Goal: Information Seeking & Learning: Learn about a topic

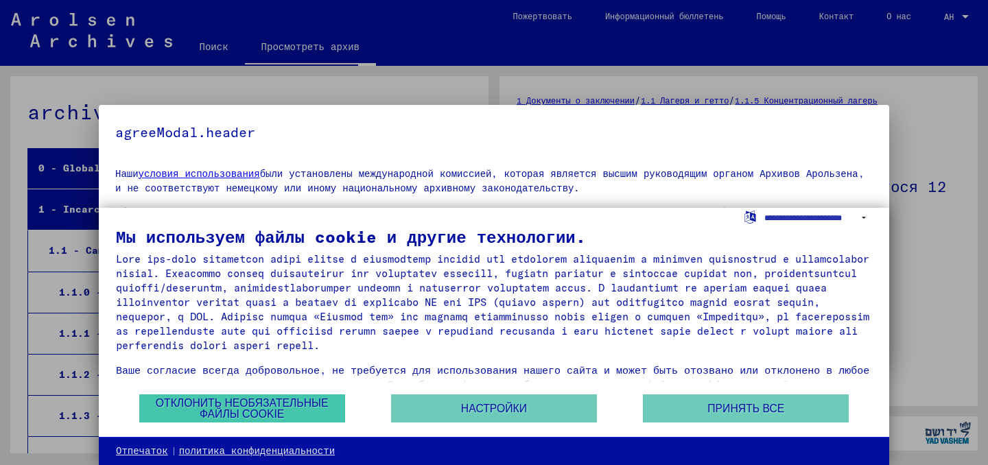
scroll to position [10619, 0]
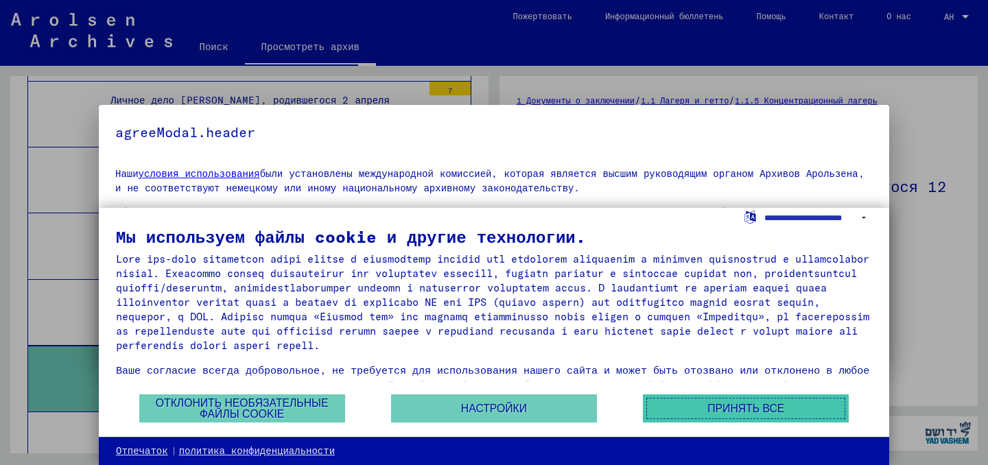
click at [721, 409] on font "Принять все" at bounding box center [745, 409] width 77 height 12
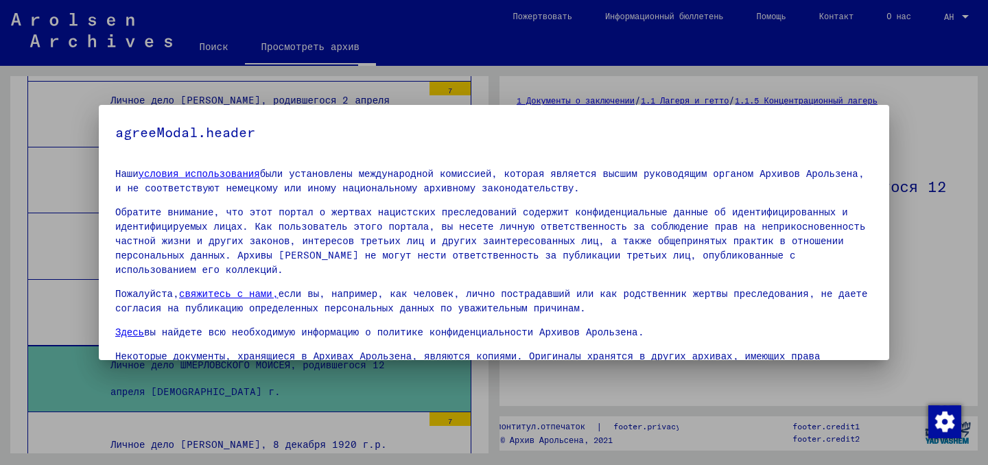
click at [346, 81] on div at bounding box center [494, 232] width 988 height 465
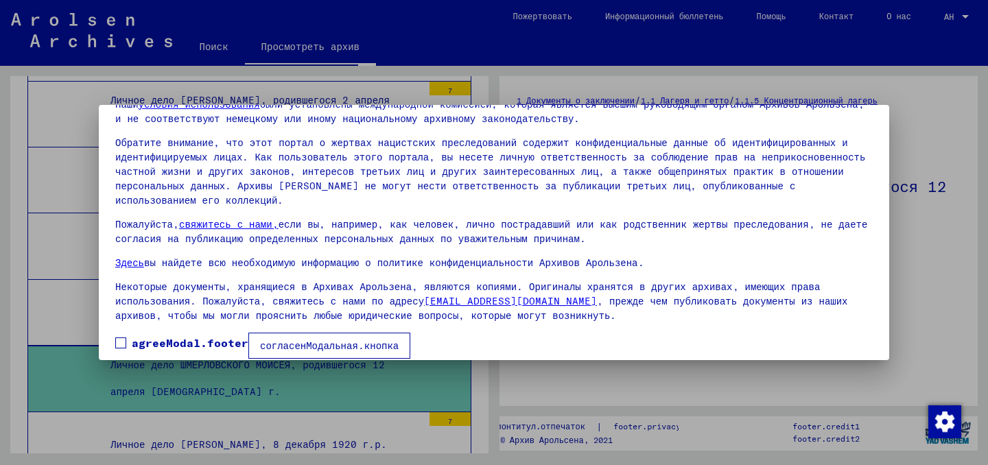
click at [113, 327] on mat-dialog-content "Наши условия использования были установлены международной комиссией, которая яв…" at bounding box center [494, 223] width 790 height 271
click at [127, 335] on label "agreeModal.footer" at bounding box center [181, 343] width 133 height 16
click at [272, 339] on font "согласенМодальная.кнопка" at bounding box center [329, 345] width 139 height 12
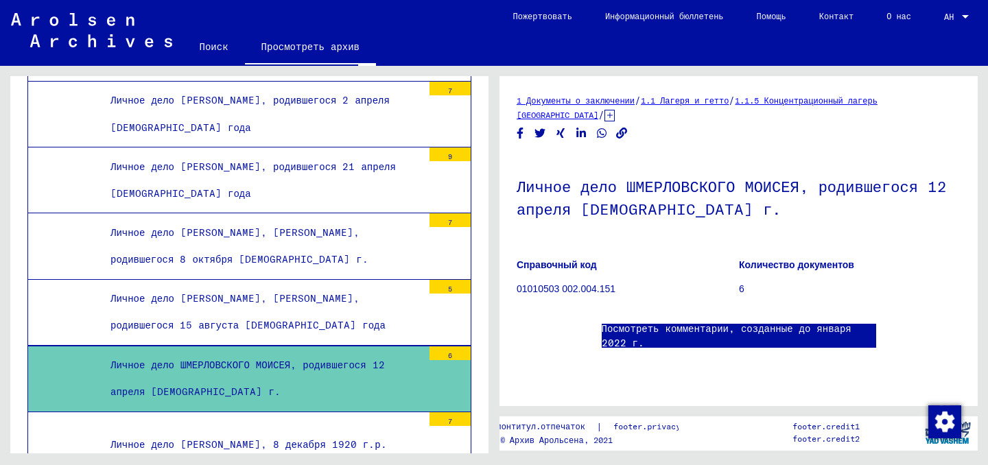
scroll to position [0, 0]
click at [370, 359] on font "Личное дело ШМЕРЛОВСКОГО МОИСЕЯ, родившегося 12 апреля [DEMOGRAPHIC_DATA] г." at bounding box center [247, 378] width 274 height 39
click at [606, 283] on font "01010503 002.004.151" at bounding box center [565, 288] width 99 height 11
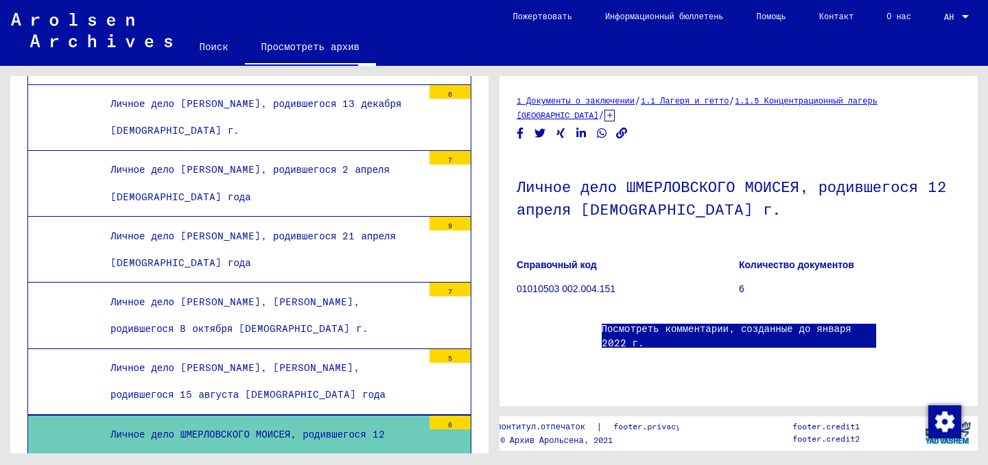
scroll to position [10574, 0]
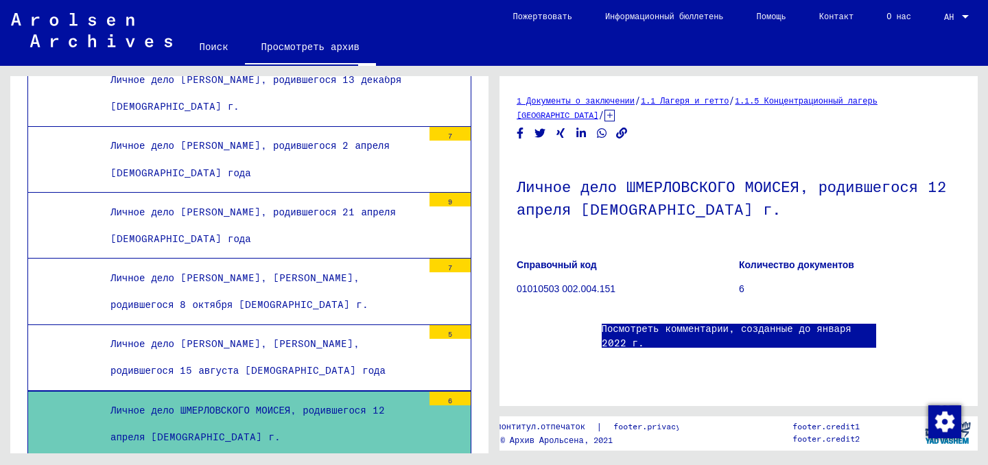
click at [183, 337] on font "Личное дело [PERSON_NAME], [PERSON_NAME], родившегося 15 августа [DEMOGRAPHIC_D…" at bounding box center [247, 356] width 275 height 39
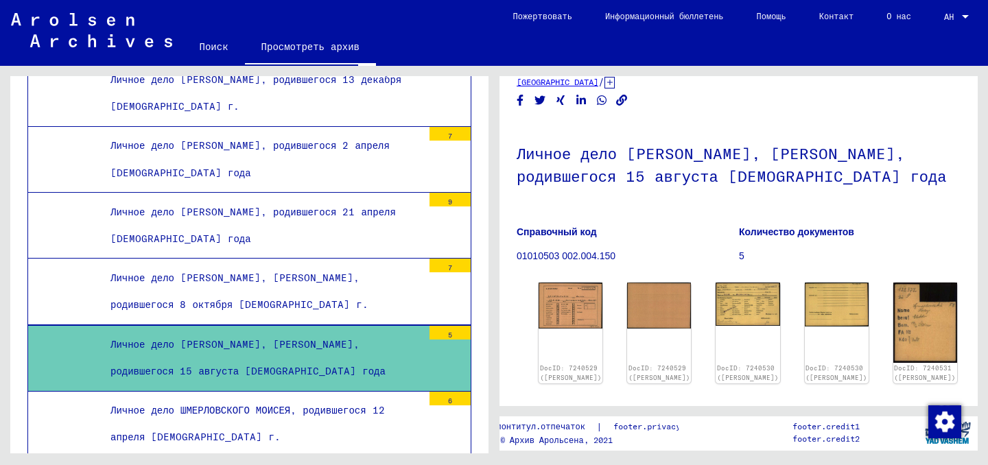
scroll to position [35, 0]
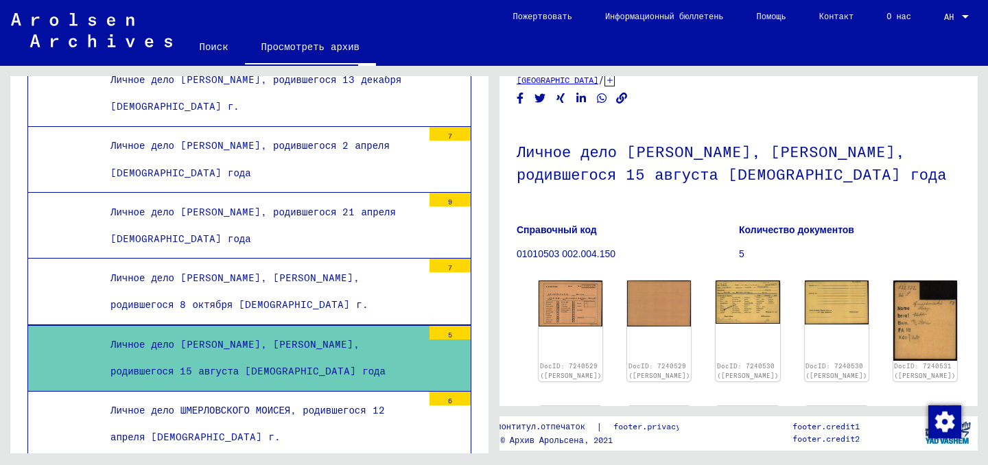
click at [326, 397] on div "Личное дело ШМЕРЛОВСКОГО МОИСЕЯ, родившегося 12 апреля [DEMOGRAPHIC_DATA] г." at bounding box center [261, 423] width 322 height 53
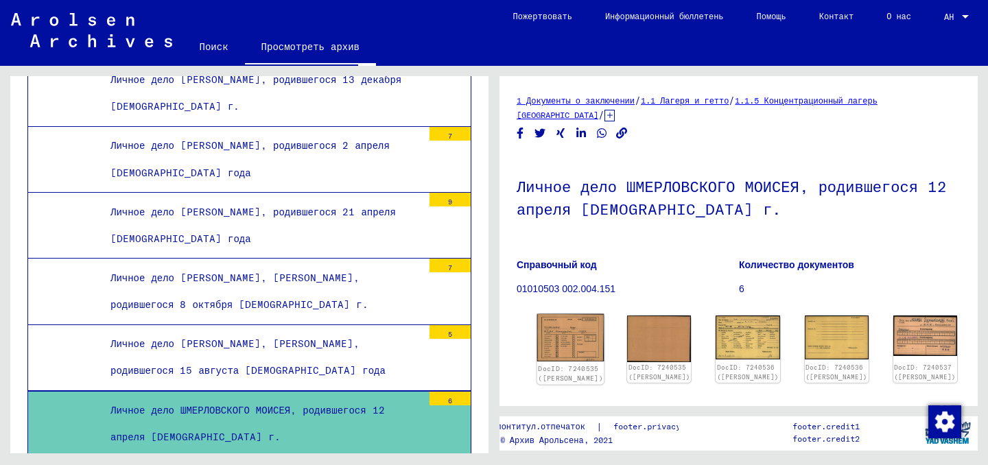
click at [563, 317] on img at bounding box center [570, 338] width 67 height 48
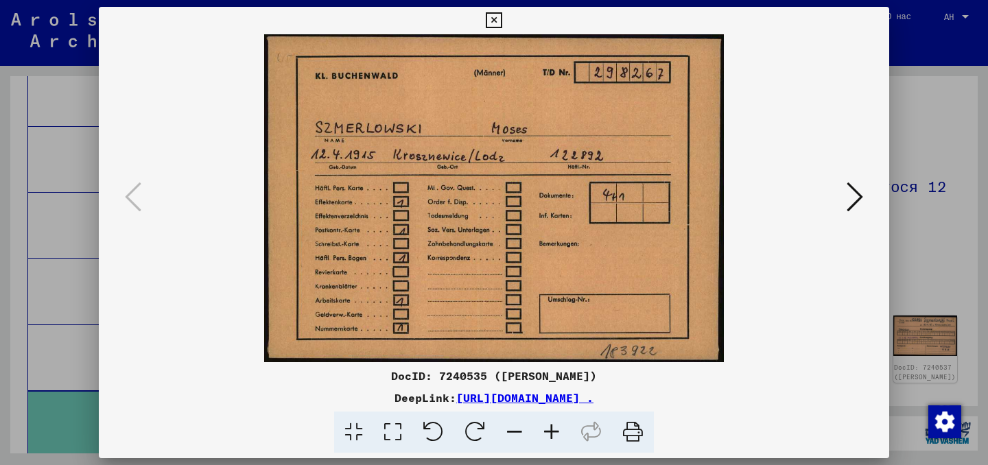
click at [829, 195] on img at bounding box center [493, 198] width 697 height 328
click at [842, 195] on img at bounding box center [493, 198] width 697 height 328
click at [851, 192] on icon at bounding box center [854, 196] width 16 height 33
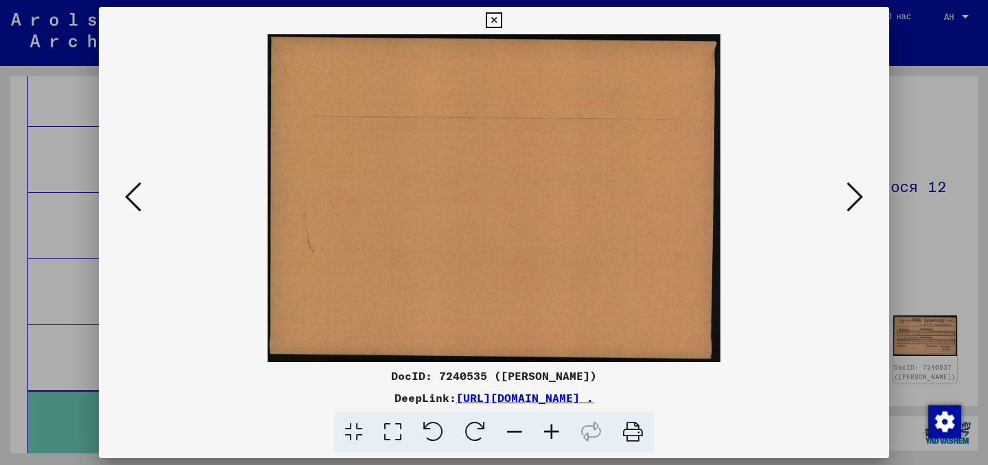
click at [855, 192] on icon at bounding box center [854, 196] width 16 height 33
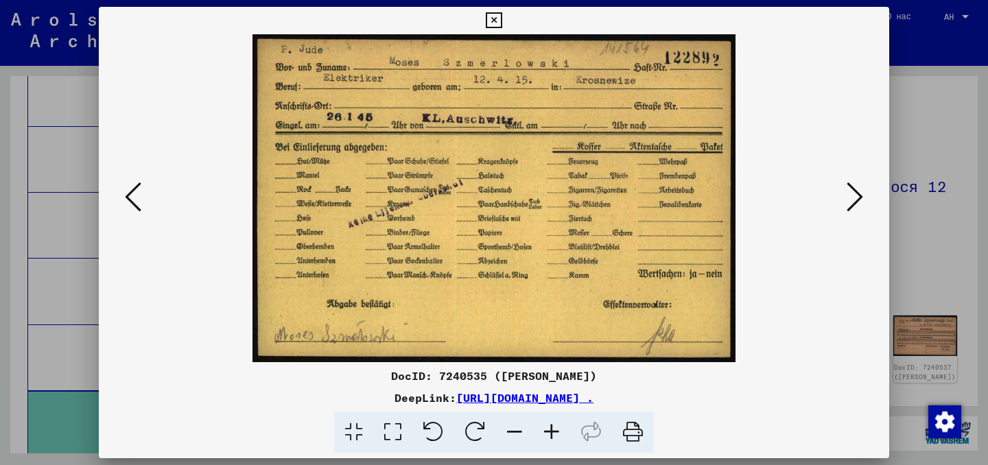
click at [855, 192] on icon at bounding box center [854, 196] width 16 height 33
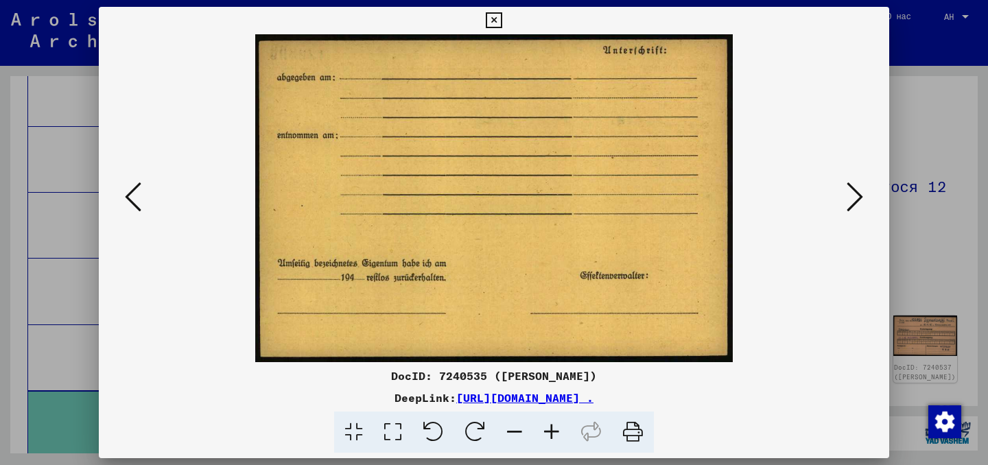
click at [939, 169] on div at bounding box center [494, 232] width 988 height 465
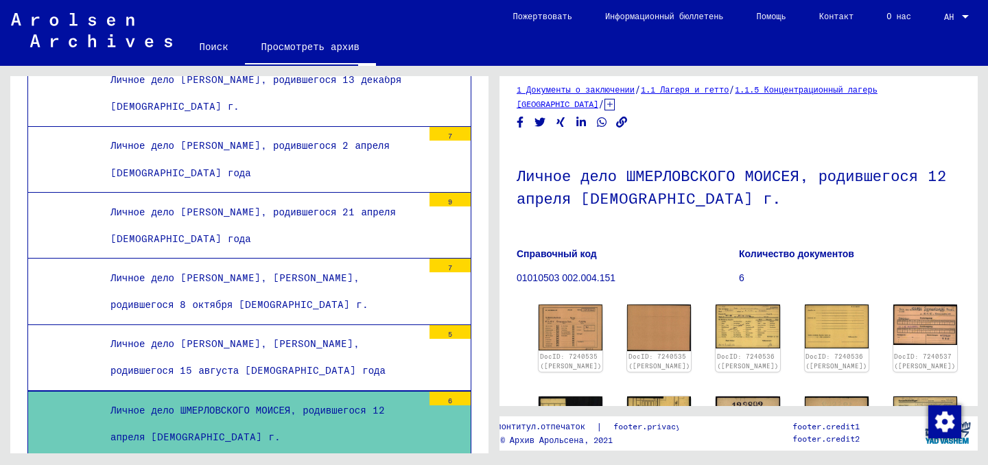
scroll to position [12, 0]
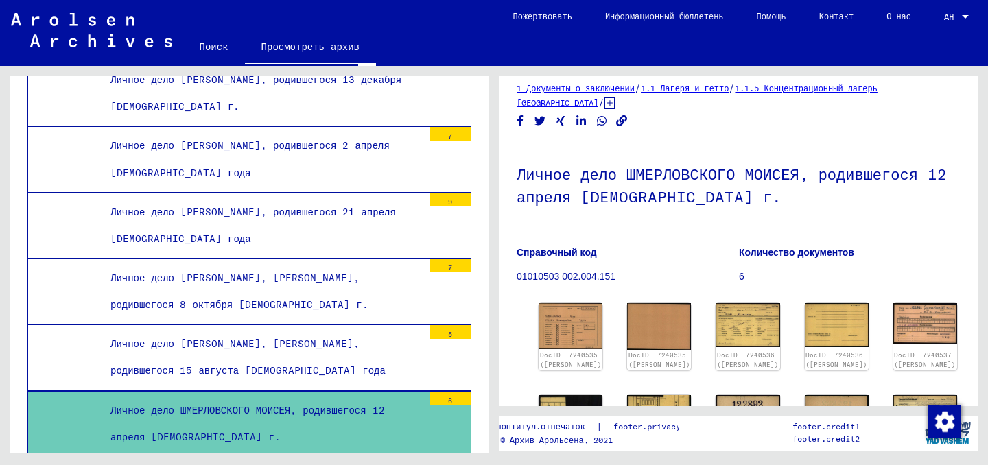
click at [359, 331] on div "Личное дело [PERSON_NAME], [PERSON_NAME], родившегося 15 августа [DEMOGRAPHIC_D…" at bounding box center [261, 357] width 322 height 53
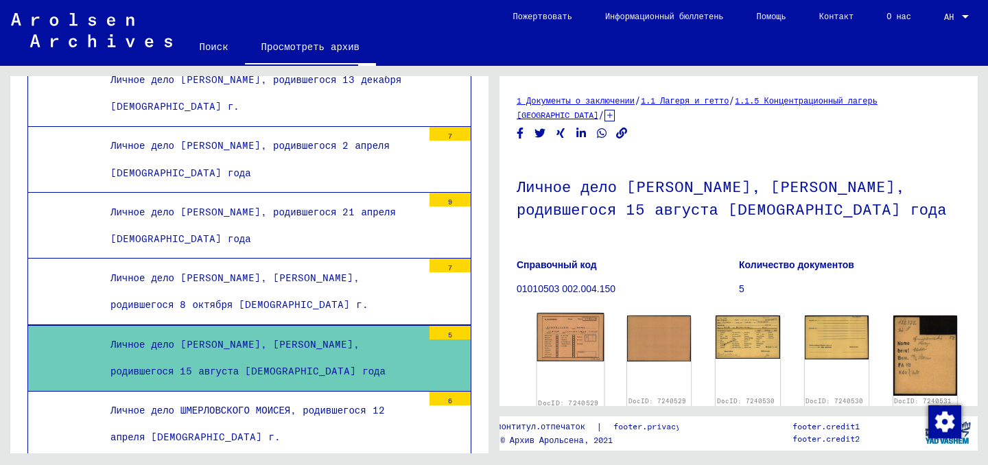
click at [586, 313] on img at bounding box center [570, 337] width 67 height 48
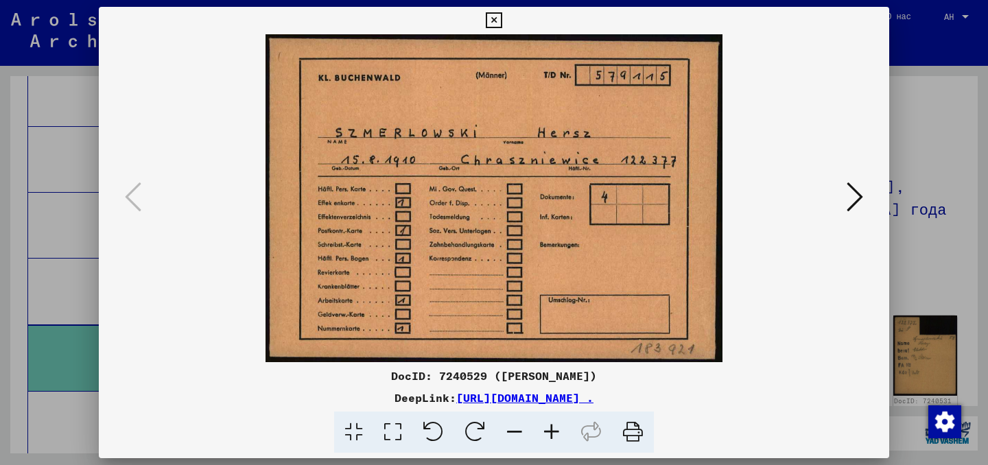
click at [860, 198] on icon at bounding box center [854, 196] width 16 height 33
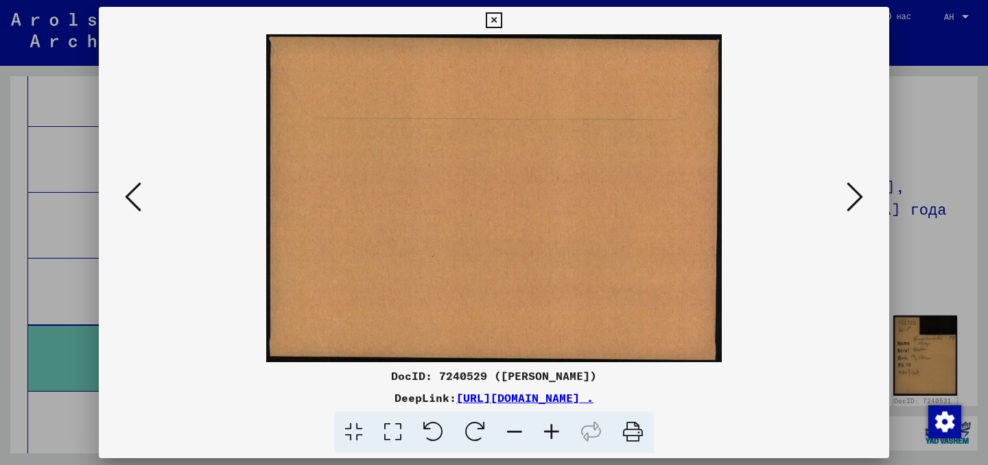
click at [942, 169] on div at bounding box center [494, 232] width 988 height 465
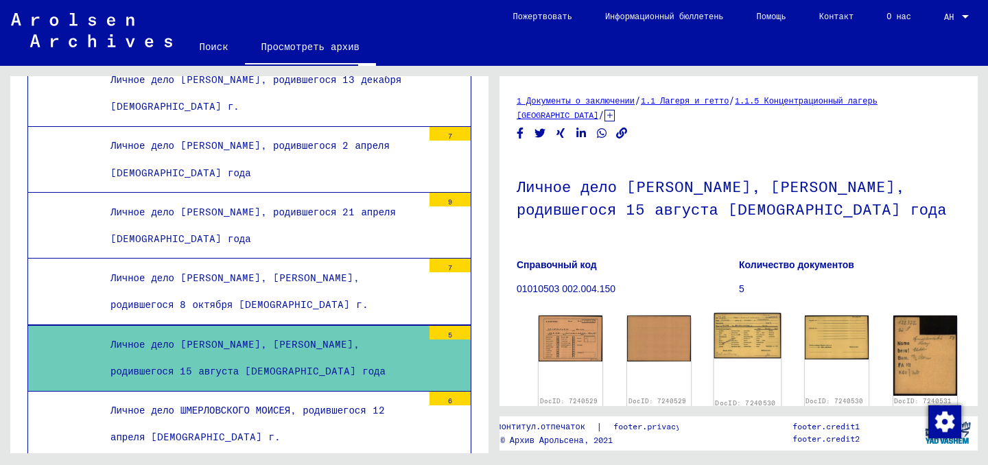
click at [730, 331] on img at bounding box center [747, 335] width 67 height 45
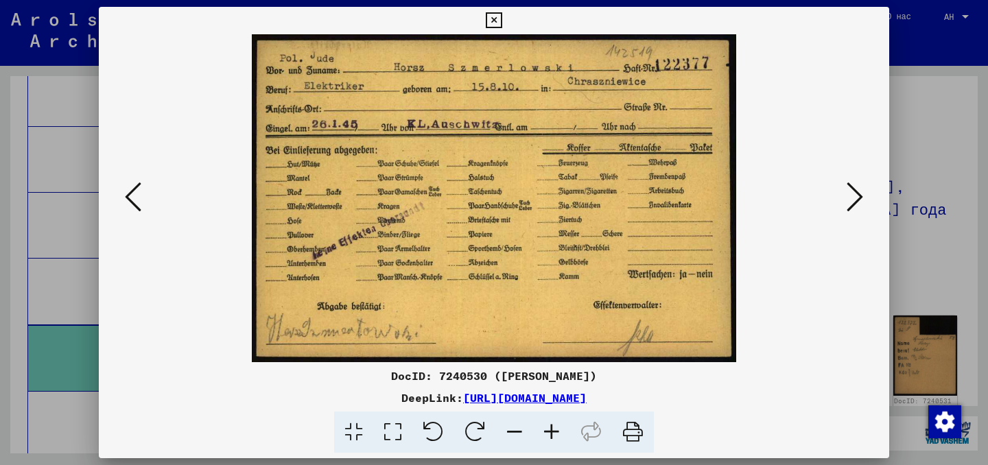
click at [924, 158] on div at bounding box center [494, 232] width 988 height 465
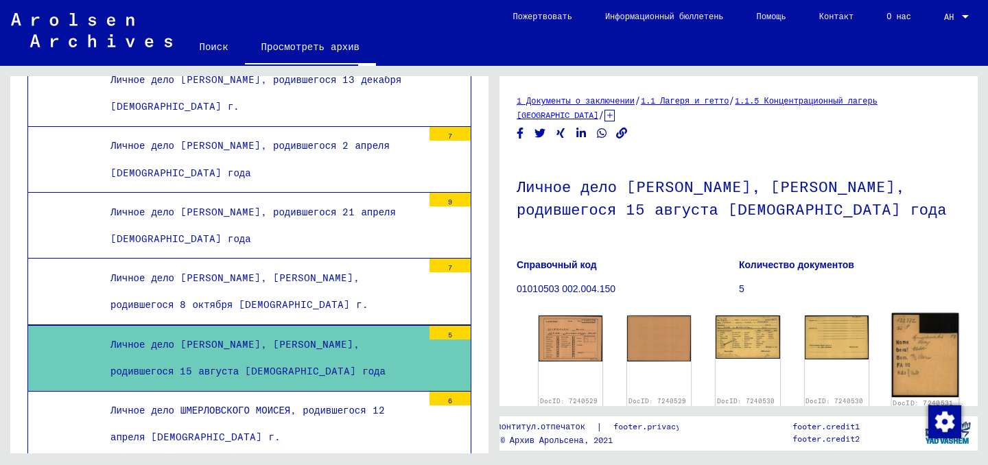
click at [891, 326] on img at bounding box center [924, 355] width 67 height 84
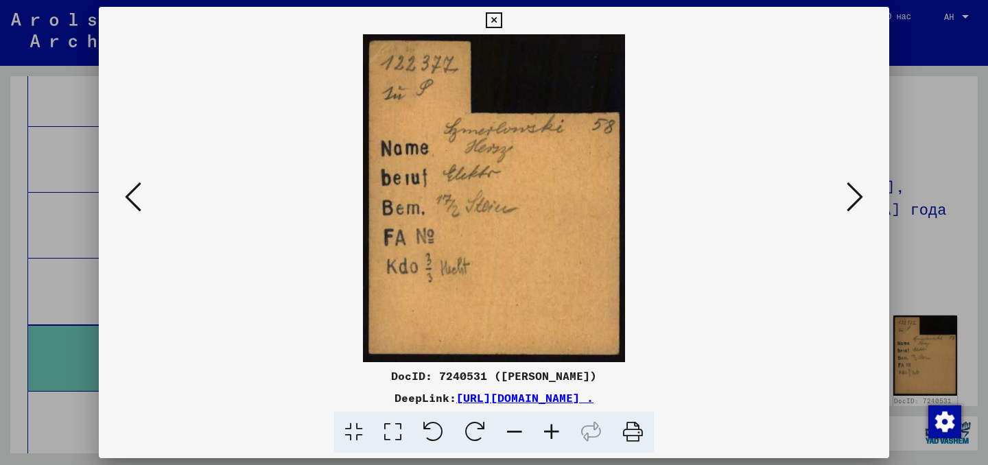
click at [937, 106] on div at bounding box center [494, 232] width 988 height 465
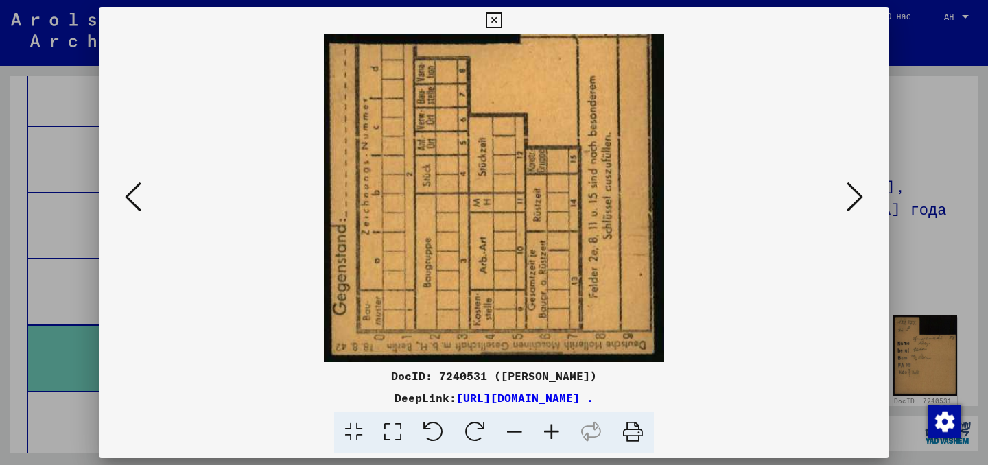
click at [948, 200] on div at bounding box center [494, 232] width 988 height 465
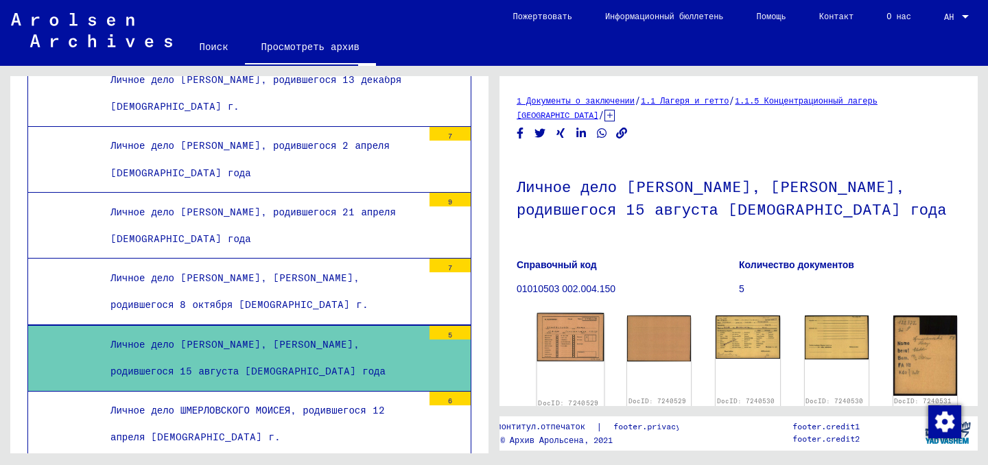
click at [586, 313] on img at bounding box center [570, 337] width 67 height 48
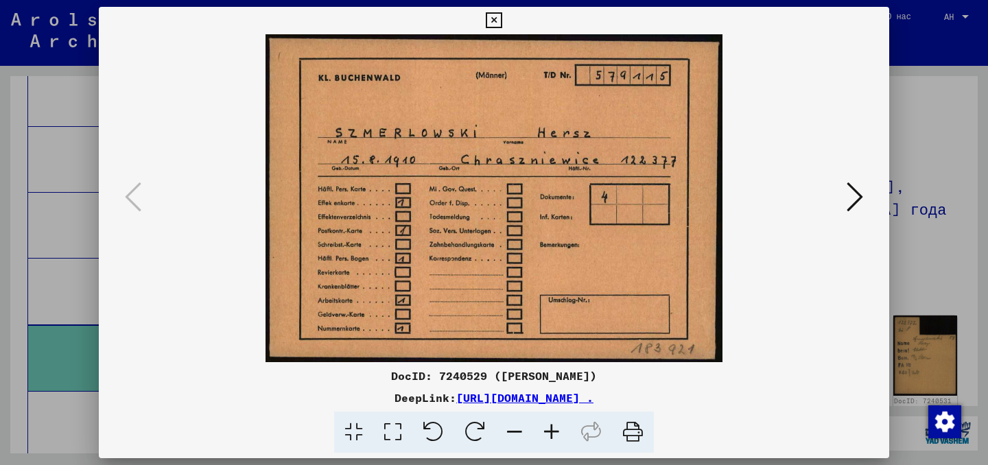
click at [931, 127] on div at bounding box center [494, 232] width 988 height 465
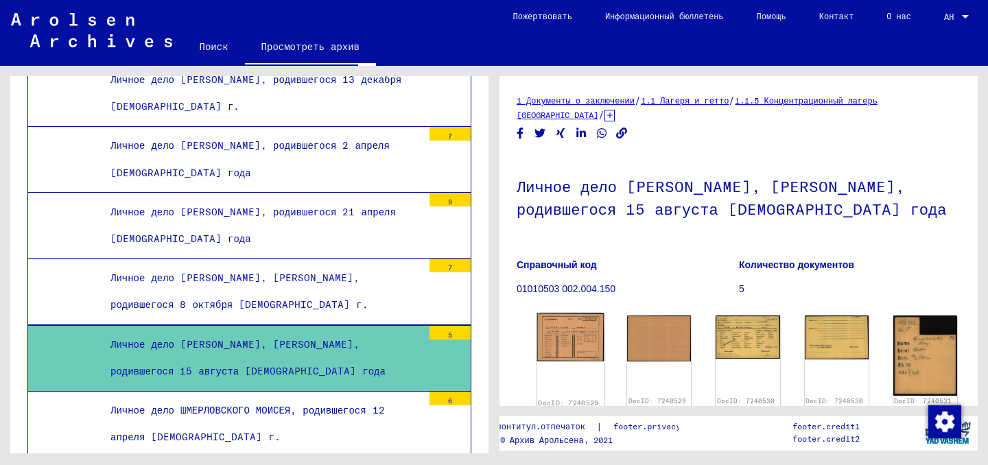
click at [569, 316] on img at bounding box center [570, 337] width 67 height 48
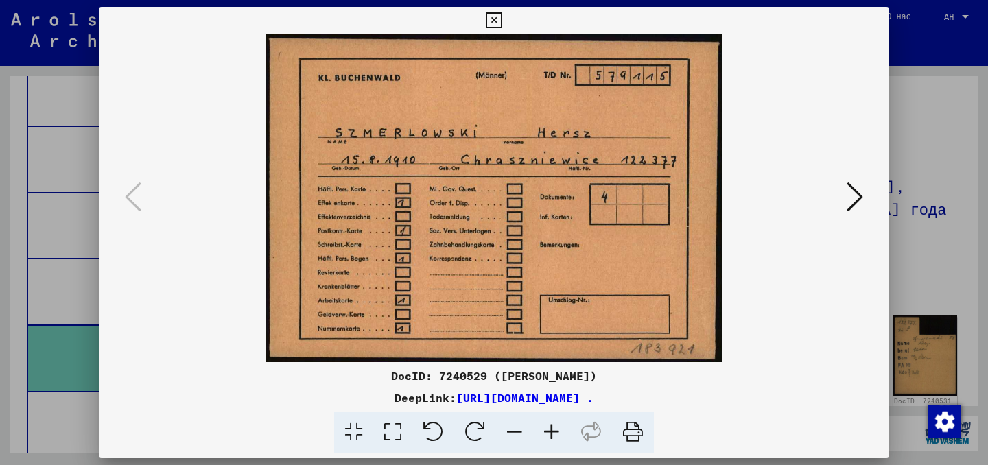
click at [844, 193] on button at bounding box center [854, 197] width 25 height 39
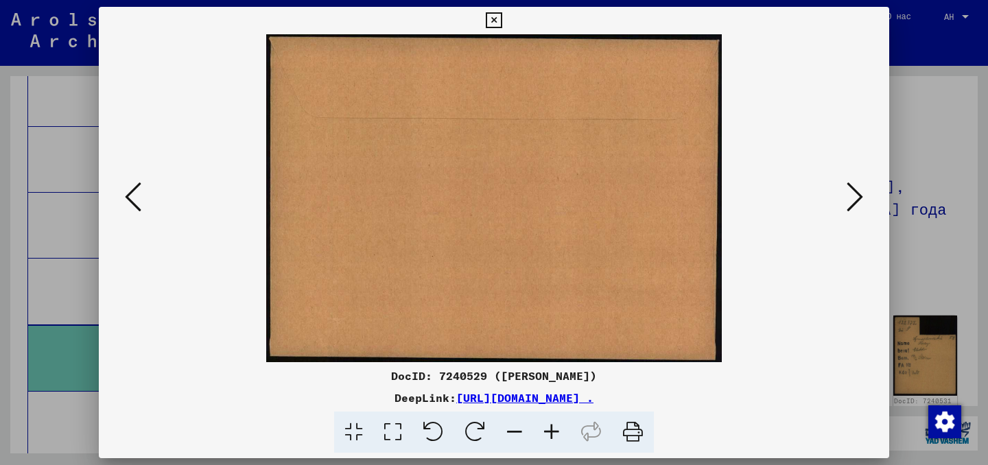
click at [852, 189] on icon at bounding box center [854, 196] width 16 height 33
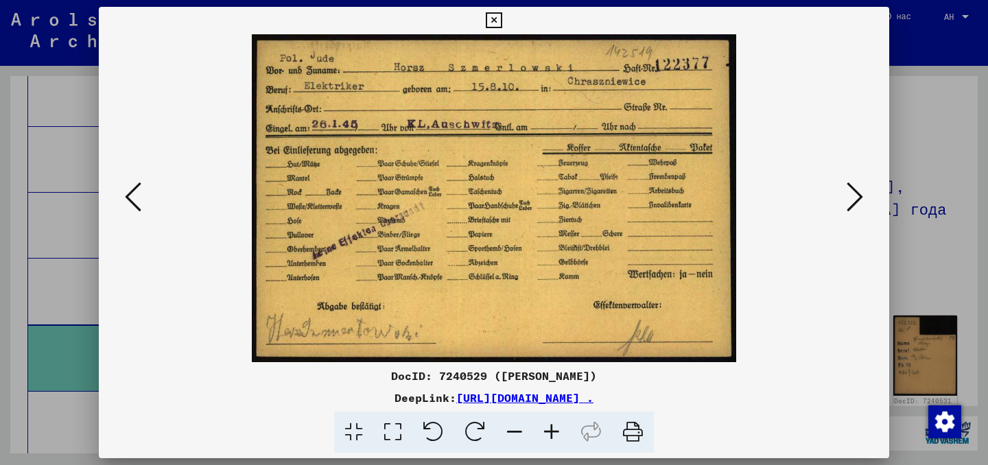
click at [905, 241] on div at bounding box center [494, 232] width 988 height 465
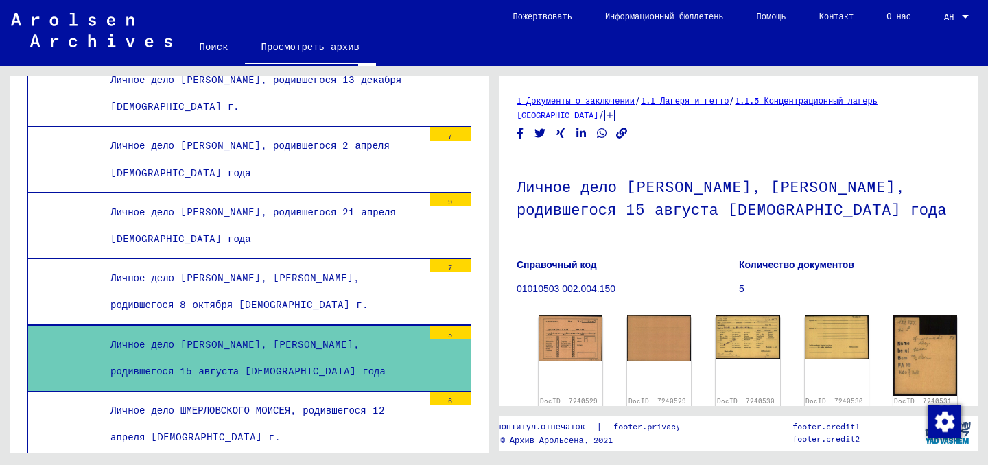
click at [261, 404] on font "Личное дело ШМЕРЛОВСКОГО МОИСЕЯ, родившегося 12 апреля [DEMOGRAPHIC_DATA] г." at bounding box center [247, 423] width 274 height 39
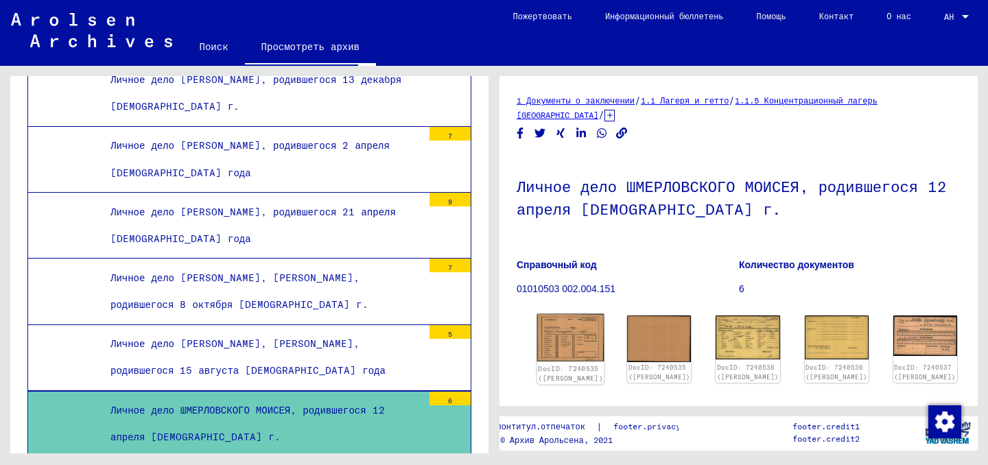
click at [573, 328] on img at bounding box center [570, 338] width 67 height 48
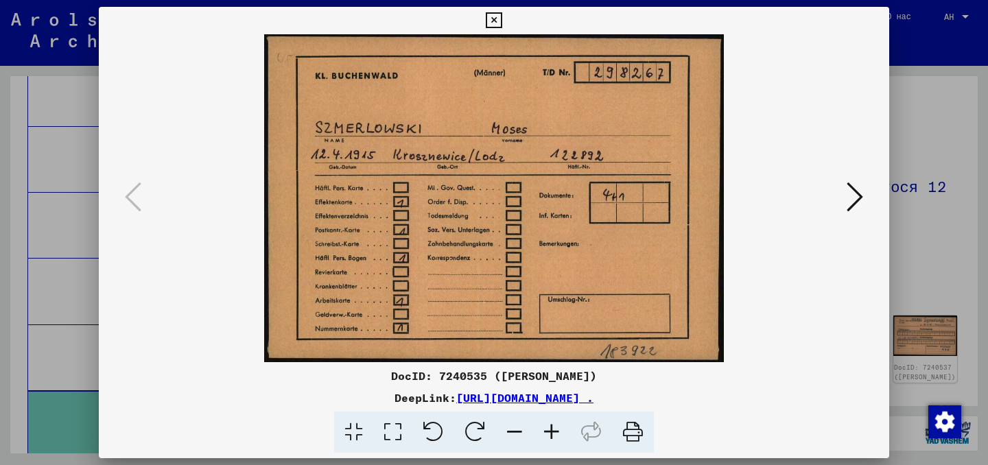
click at [842, 201] on button at bounding box center [854, 197] width 25 height 39
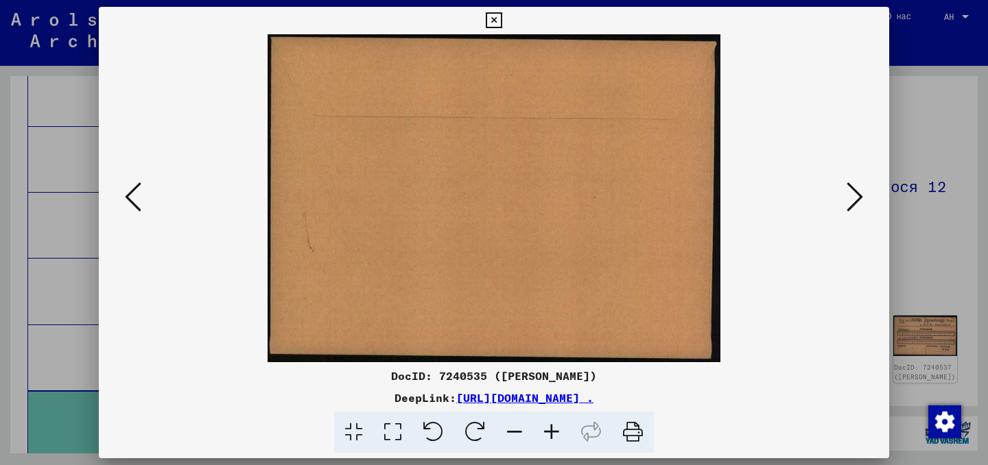
click at [855, 206] on icon at bounding box center [854, 196] width 16 height 33
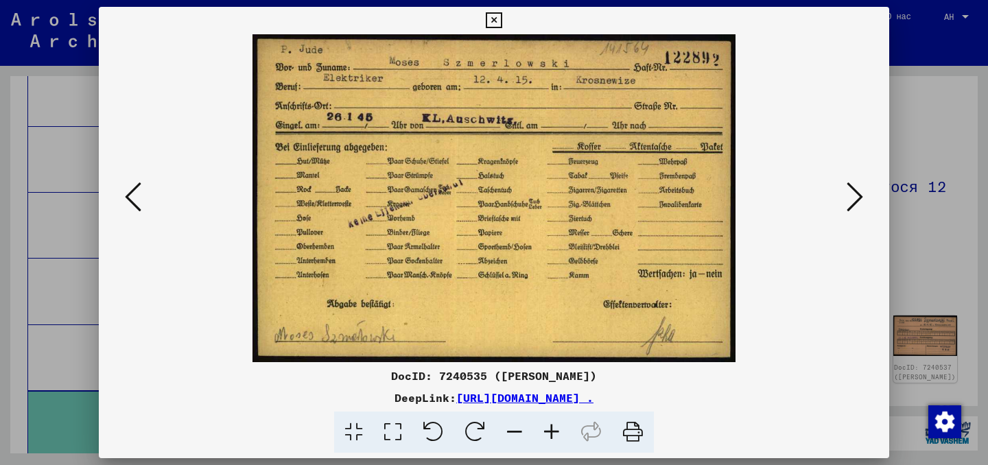
click at [828, 207] on img at bounding box center [493, 198] width 697 height 328
click at [839, 200] on img at bounding box center [493, 198] width 697 height 328
click at [850, 198] on icon at bounding box center [854, 196] width 16 height 33
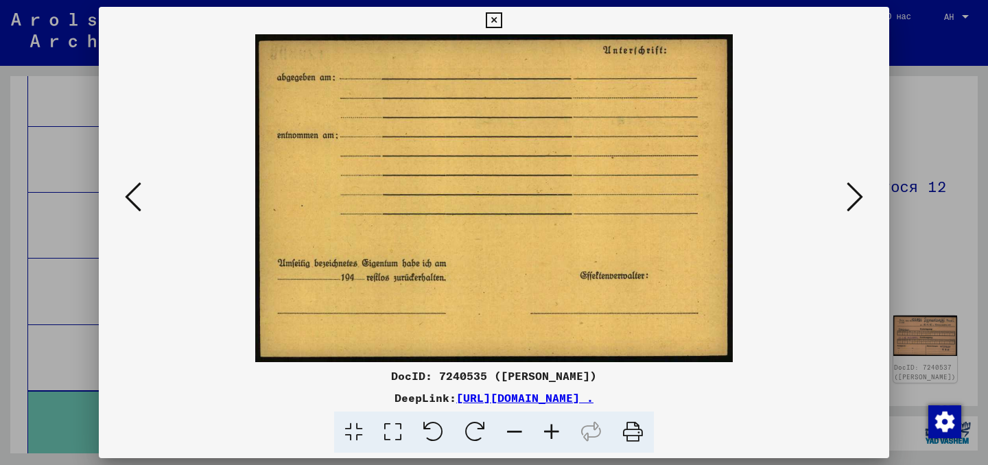
click at [850, 198] on icon at bounding box center [854, 196] width 16 height 33
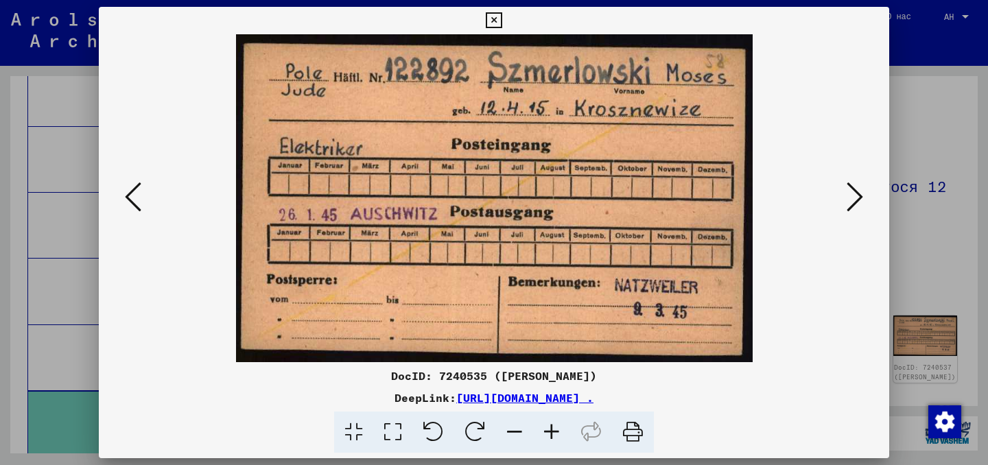
click at [851, 198] on icon at bounding box center [854, 196] width 16 height 33
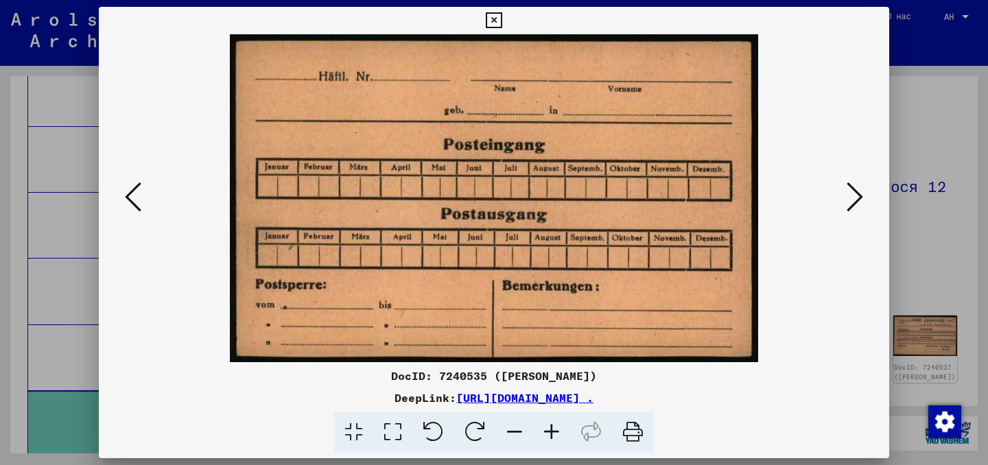
click at [851, 198] on icon at bounding box center [854, 196] width 16 height 33
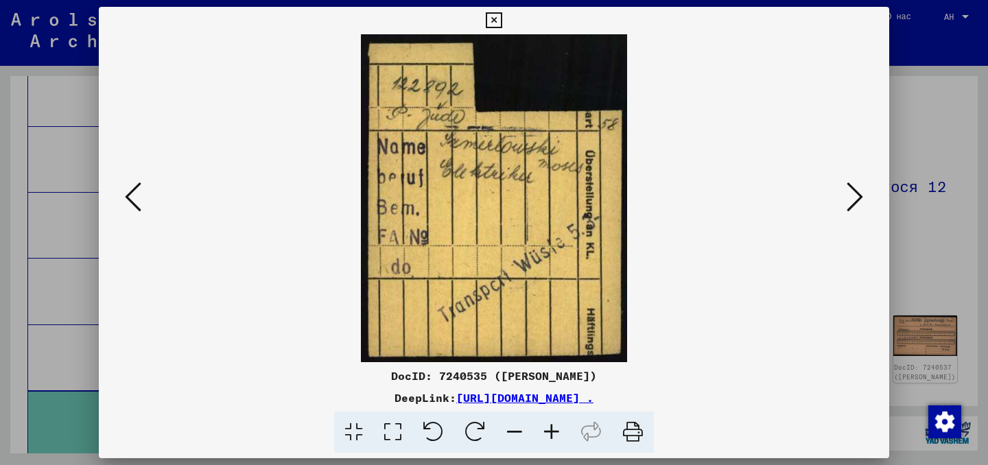
click at [842, 204] on button at bounding box center [854, 197] width 25 height 39
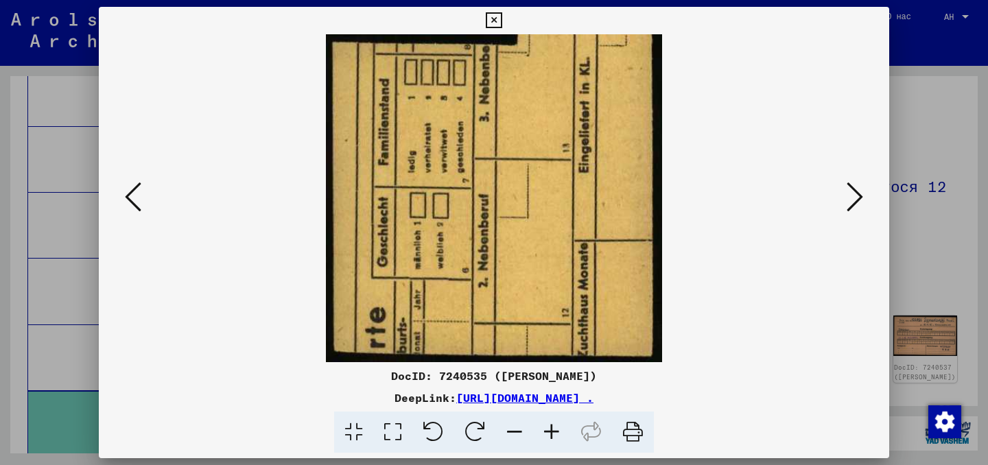
click at [943, 210] on div at bounding box center [494, 232] width 988 height 465
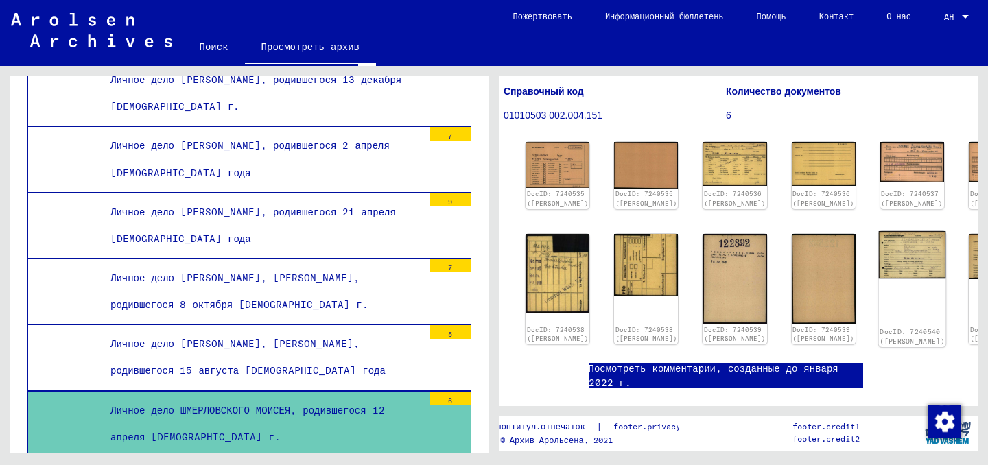
scroll to position [176, 13]
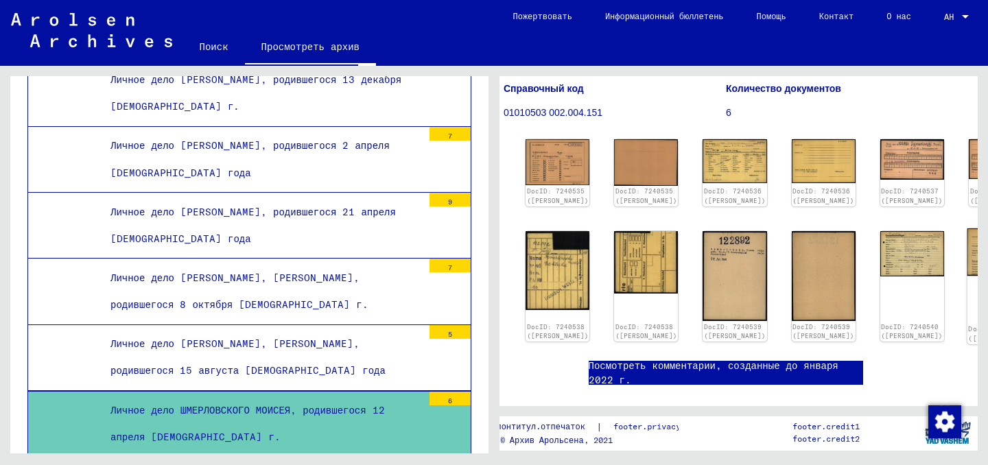
click at [967, 264] on img at bounding box center [1000, 252] width 67 height 48
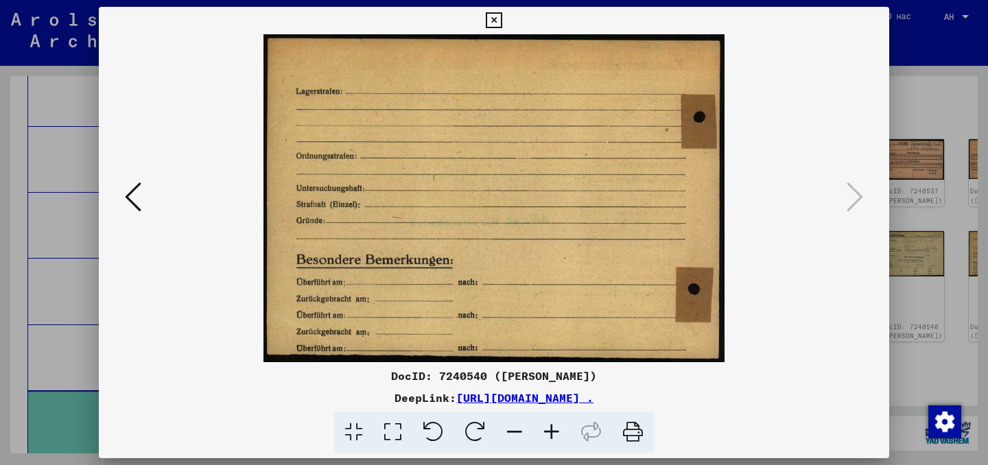
click at [942, 294] on div at bounding box center [494, 232] width 988 height 465
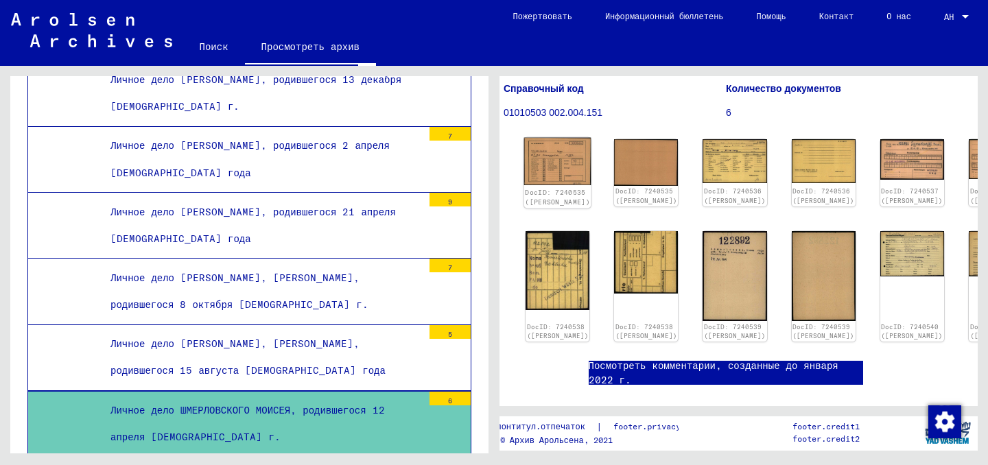
click at [571, 158] on img at bounding box center [557, 162] width 67 height 48
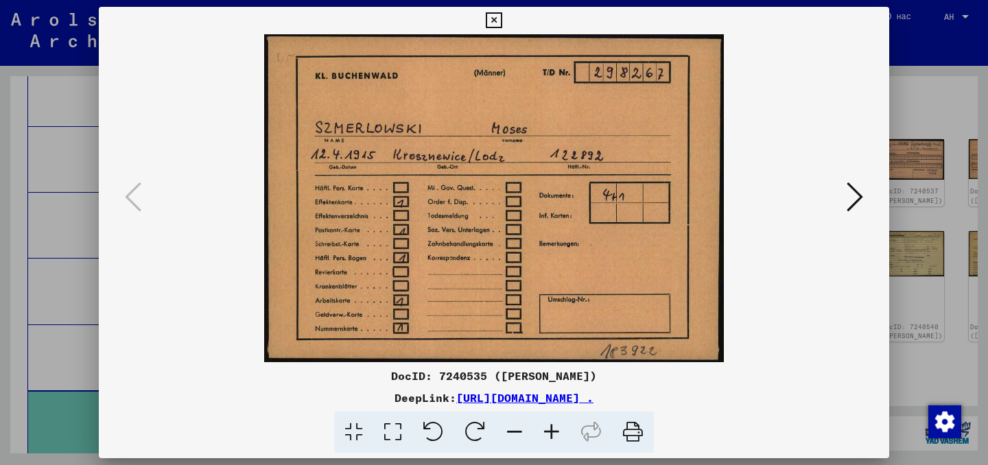
click at [918, 66] on div at bounding box center [494, 232] width 988 height 465
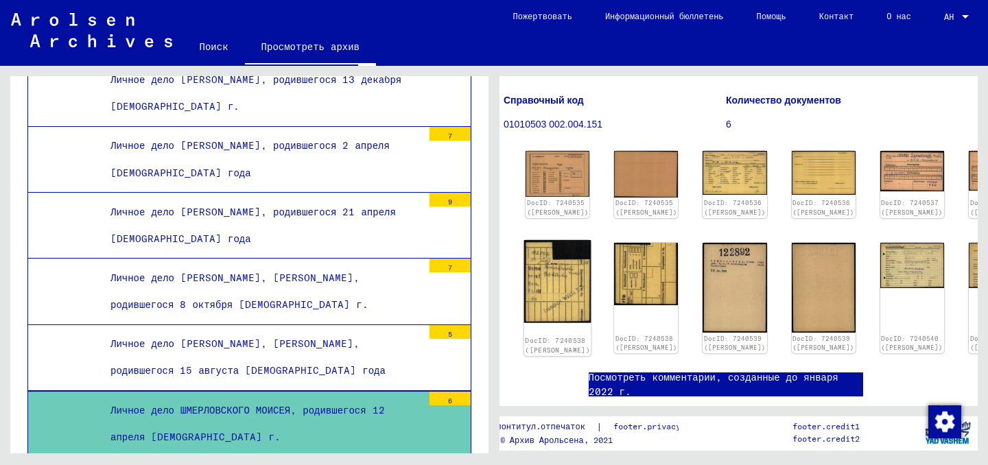
scroll to position [0, 13]
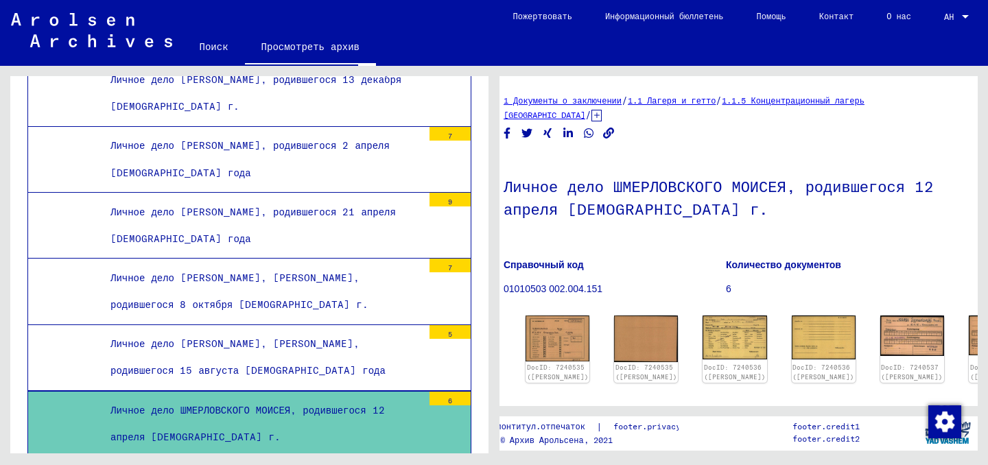
click at [639, 181] on font "Личное дело ШМЕРЛОВСКОГО МОИСЕЯ, родившегося 12 апреля [DEMOGRAPHIC_DATA] г." at bounding box center [718, 198] width 430 height 42
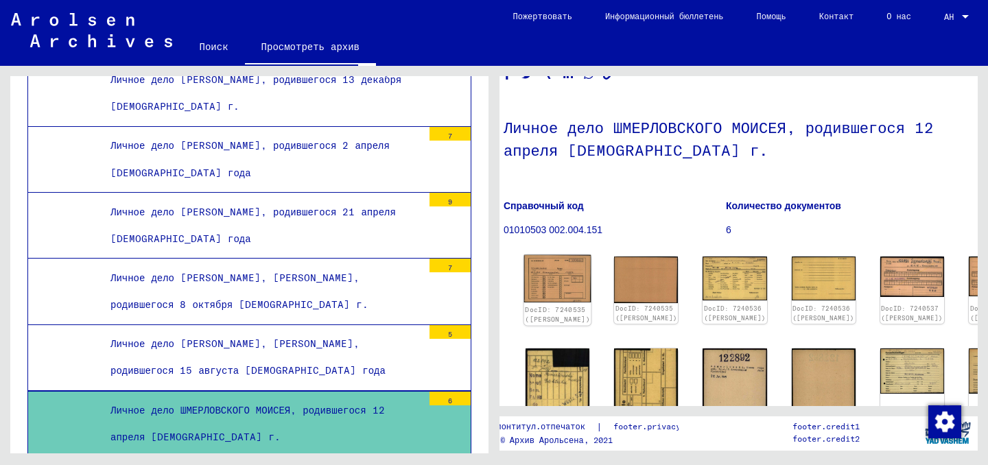
scroll to position [76, 13]
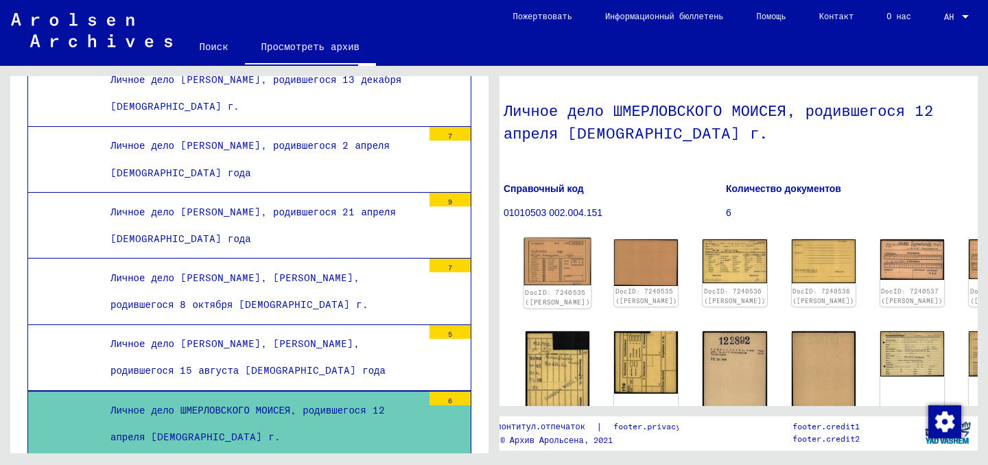
click at [558, 287] on div "DocID: 7240535 ([PERSON_NAME])" at bounding box center [557, 296] width 65 height 19
click at [553, 238] on img at bounding box center [557, 262] width 67 height 48
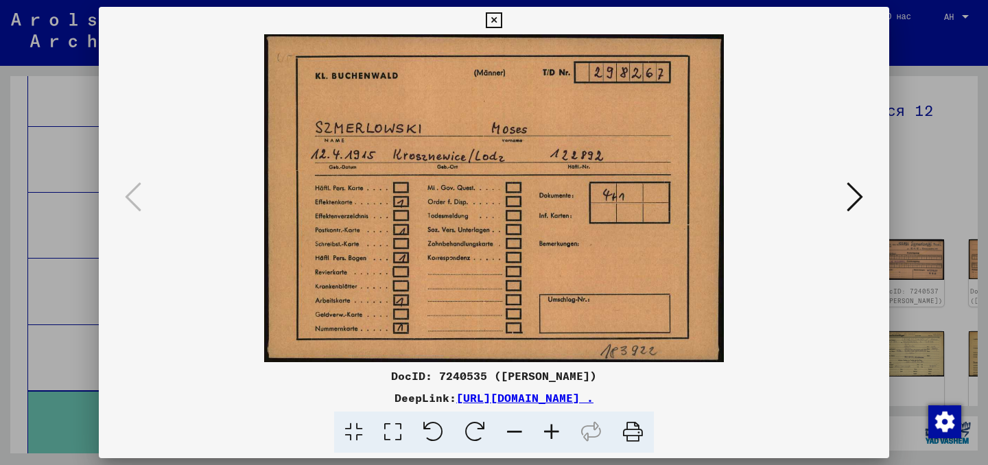
click at [819, 191] on img at bounding box center [493, 198] width 697 height 328
click at [864, 191] on button at bounding box center [854, 197] width 25 height 39
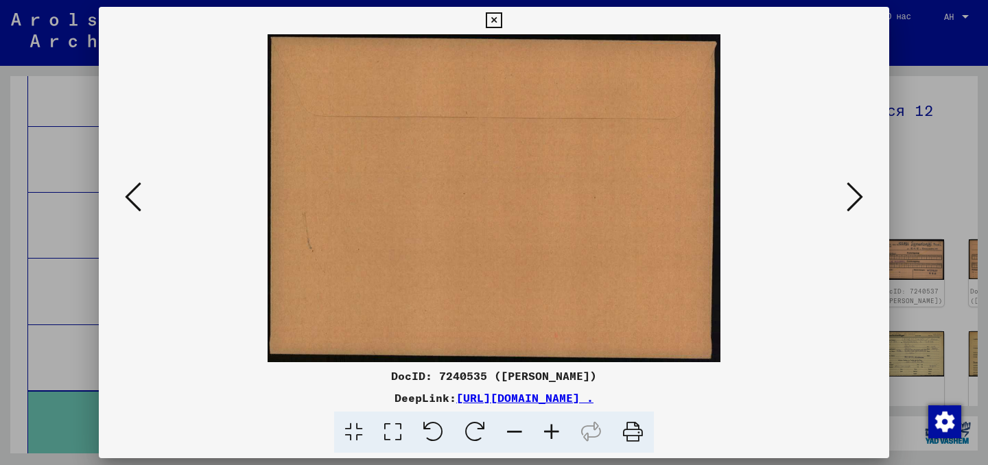
click at [838, 216] on img at bounding box center [493, 198] width 697 height 328
click at [850, 200] on icon at bounding box center [854, 196] width 16 height 33
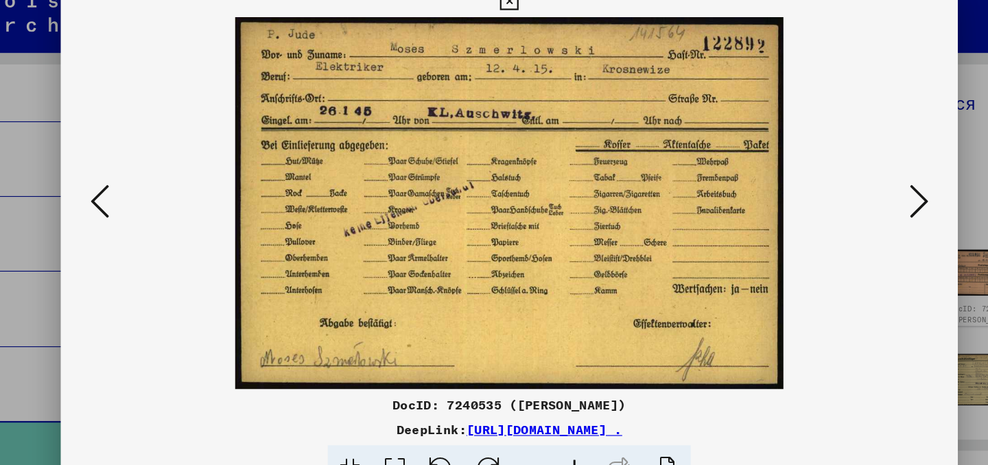
click at [845, 184] on button at bounding box center [854, 197] width 25 height 39
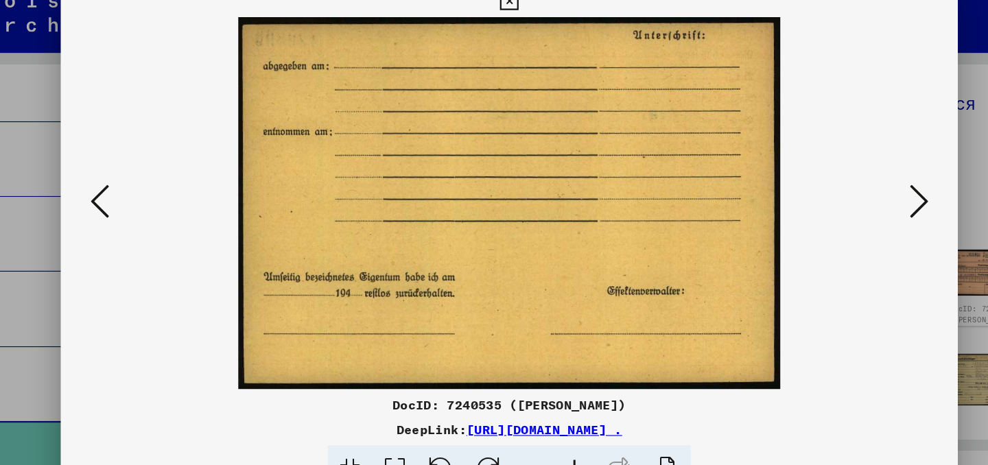
click at [846, 182] on button at bounding box center [854, 197] width 25 height 39
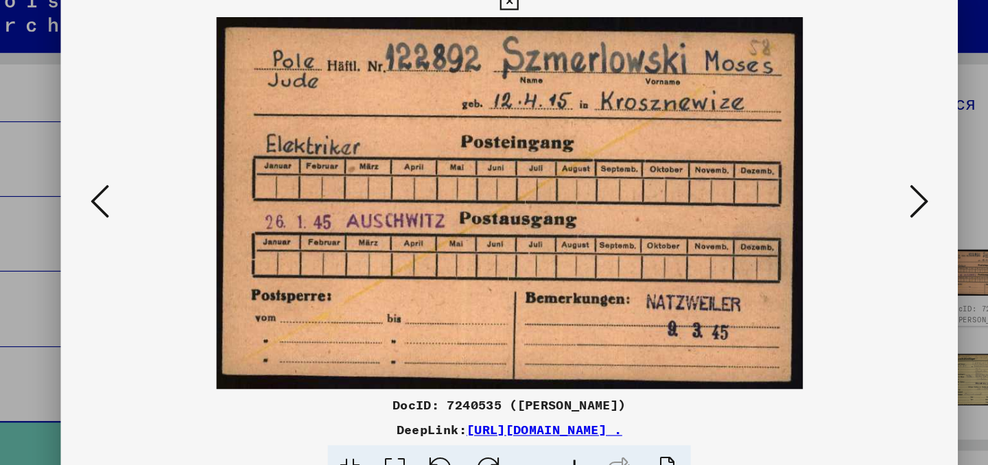
click at [847, 208] on icon at bounding box center [854, 196] width 16 height 33
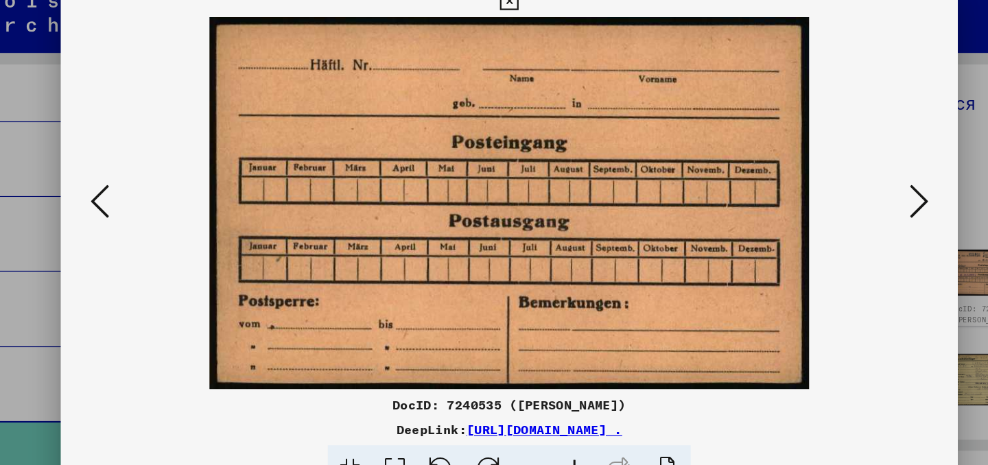
click at [847, 207] on icon at bounding box center [854, 196] width 16 height 33
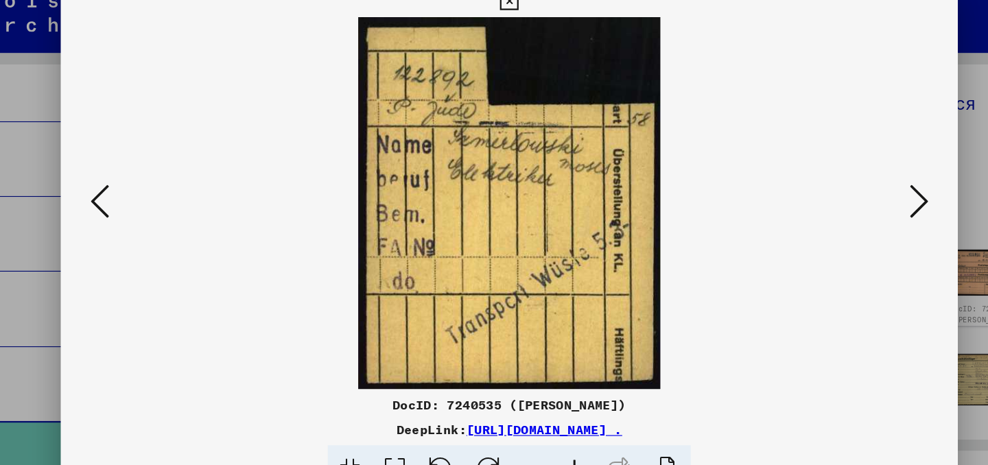
click at [847, 207] on icon at bounding box center [854, 196] width 16 height 33
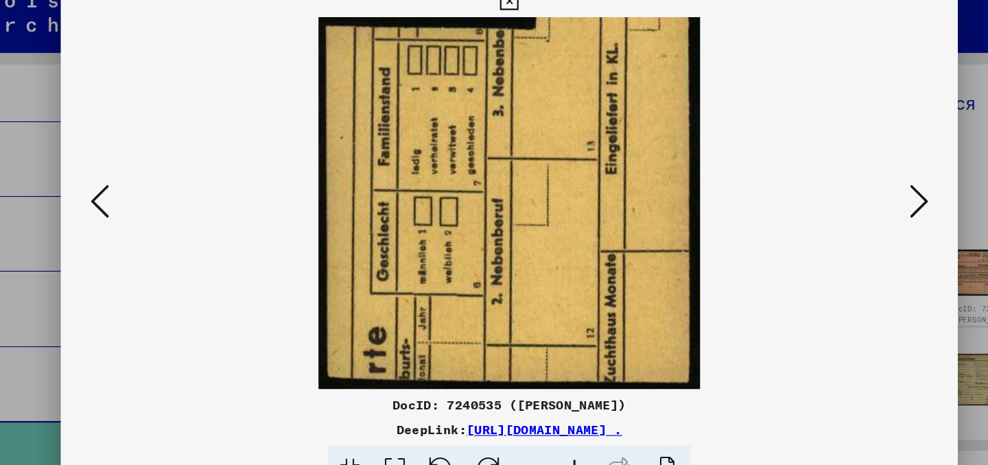
click at [847, 207] on icon at bounding box center [854, 196] width 16 height 33
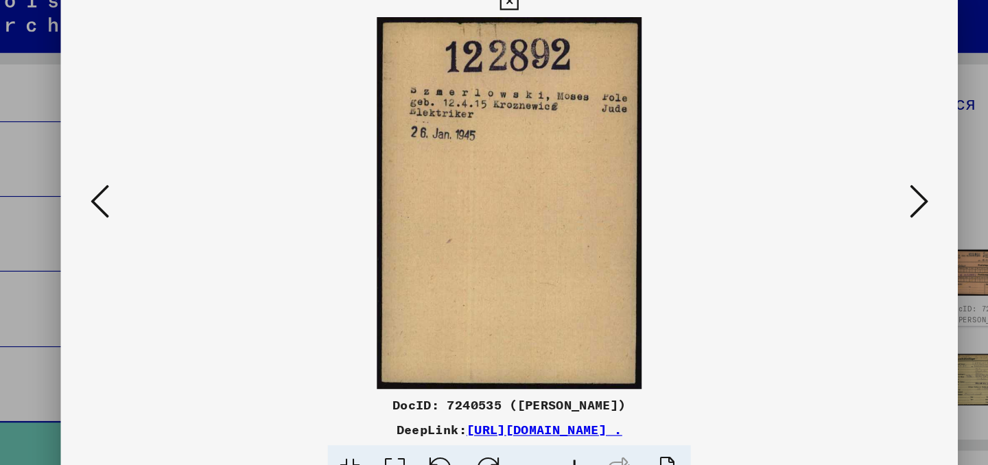
click at [895, 39] on div at bounding box center [494, 232] width 988 height 465
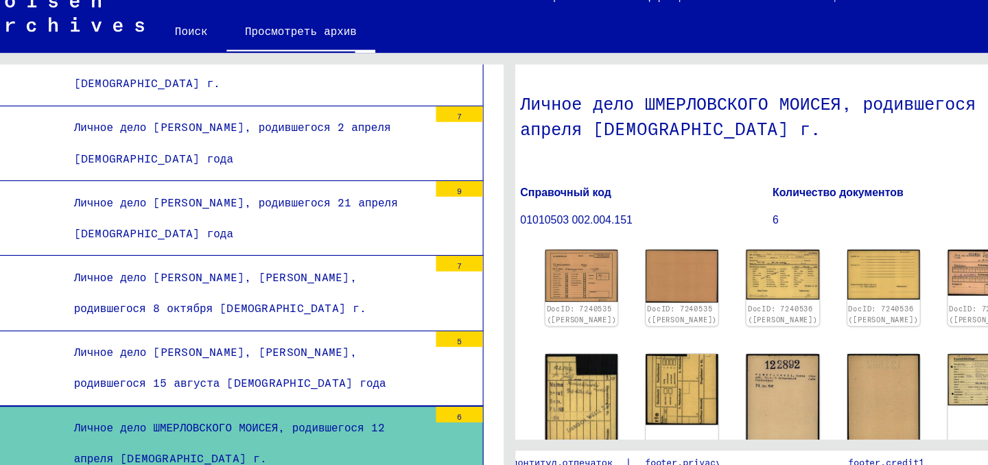
scroll to position [10590, 0]
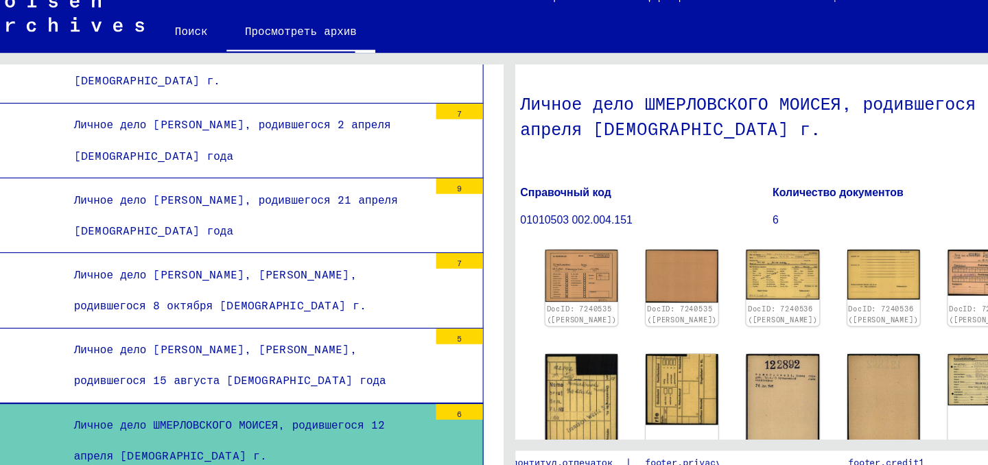
click at [257, 314] on div "Личное дело [PERSON_NAME], [PERSON_NAME], родившегося 15 августа [DEMOGRAPHIC_D…" at bounding box center [261, 340] width 322 height 53
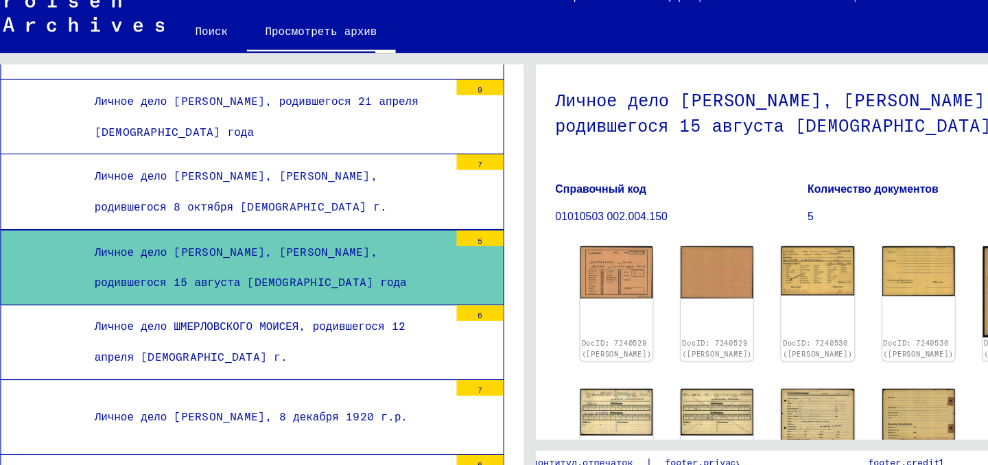
scroll to position [119, 0]
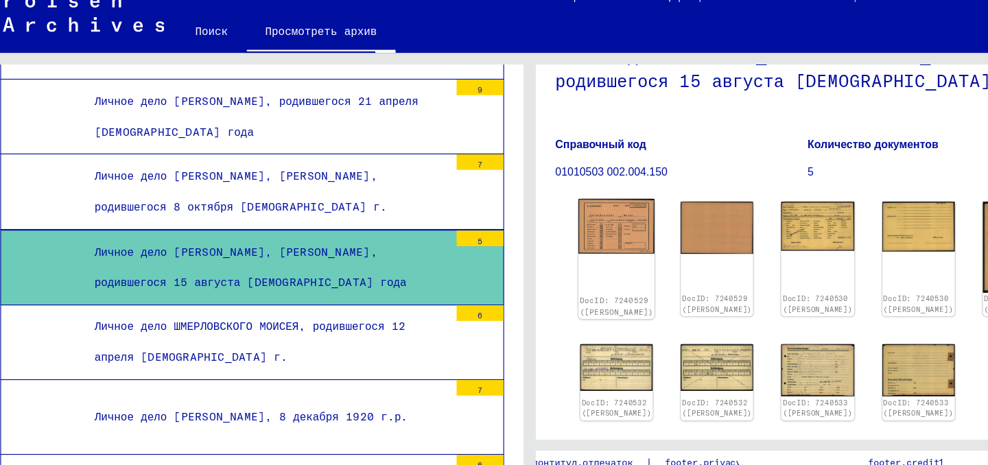
click at [568, 199] on img at bounding box center [570, 219] width 67 height 48
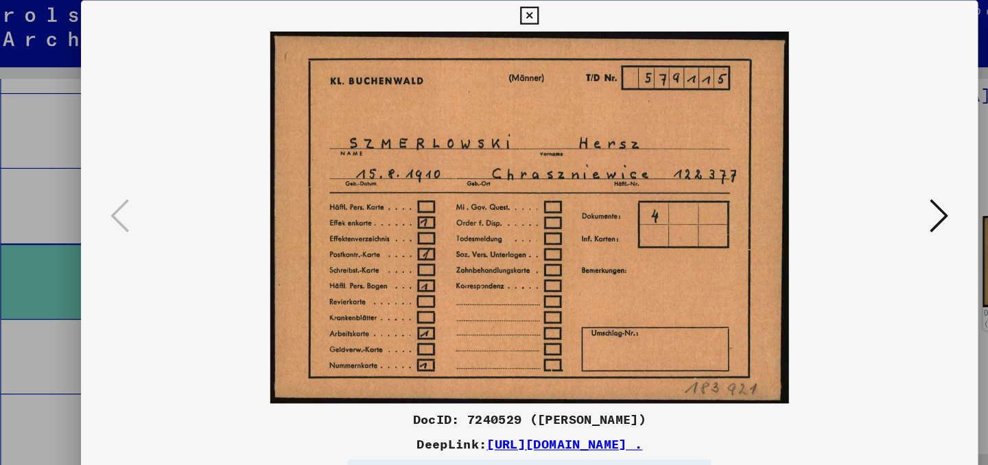
click at [859, 201] on icon at bounding box center [854, 196] width 16 height 33
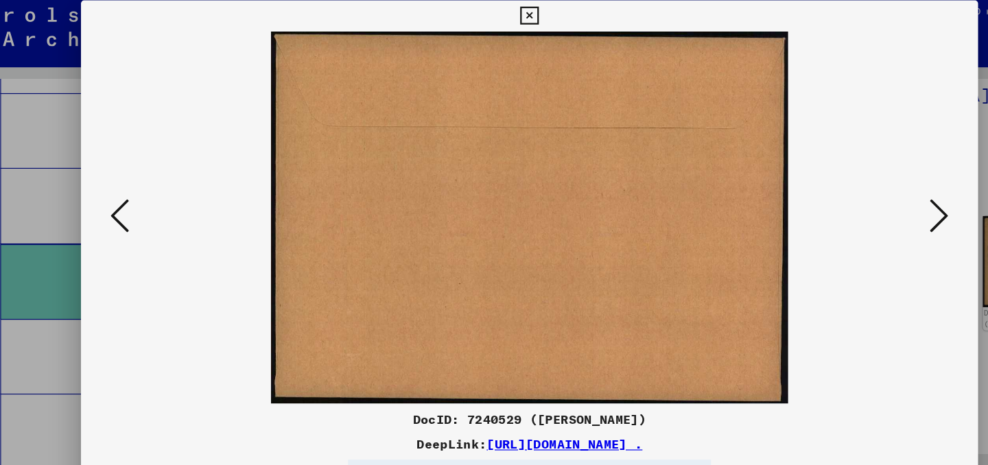
click at [859, 201] on icon at bounding box center [854, 196] width 16 height 33
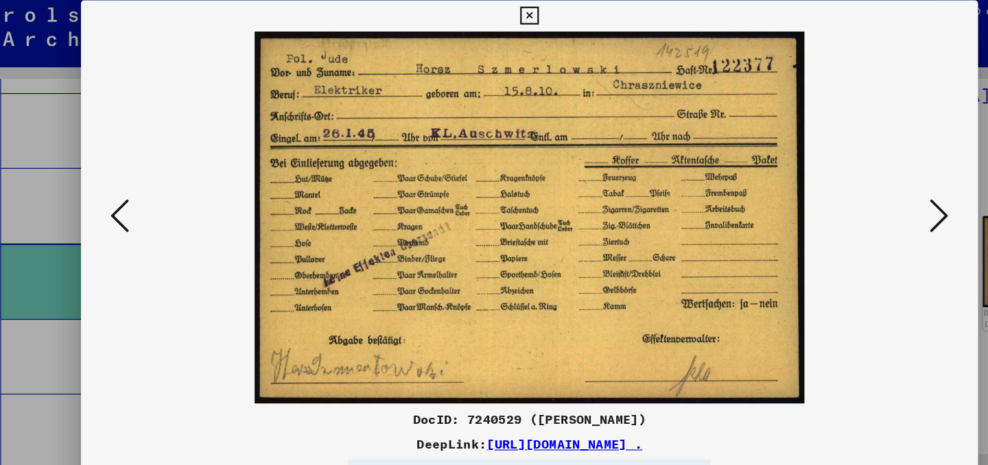
click at [70, 34] on div at bounding box center [494, 232] width 988 height 465
